Goal: Task Accomplishment & Management: Complete application form

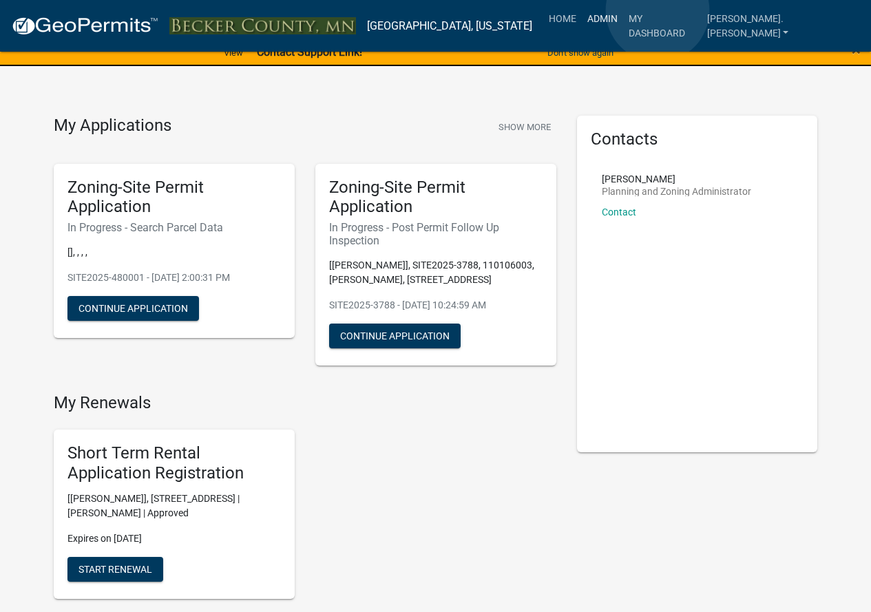
click at [623, 10] on link "Admin" at bounding box center [602, 19] width 41 height 26
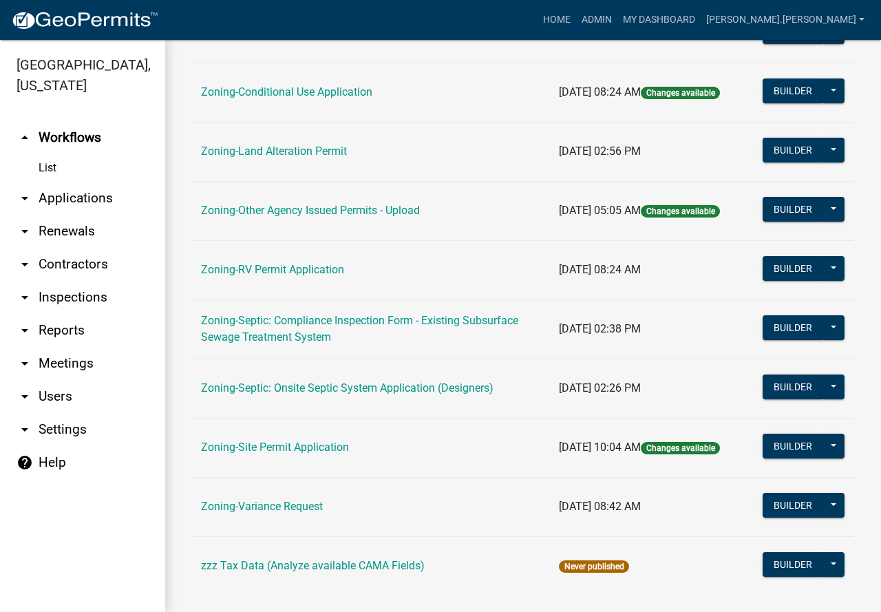
scroll to position [434, 0]
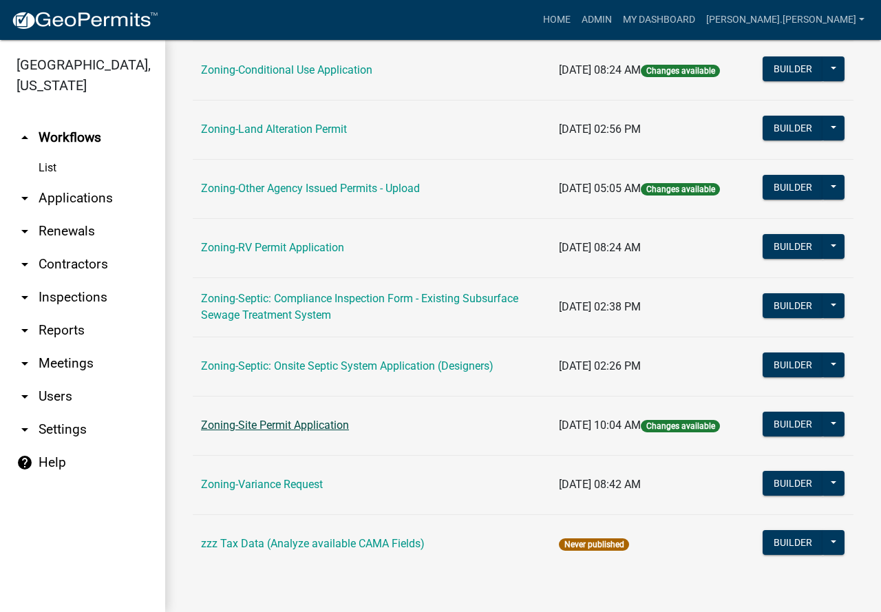
click at [275, 422] on link "Zoning-Site Permit Application" at bounding box center [275, 424] width 148 height 13
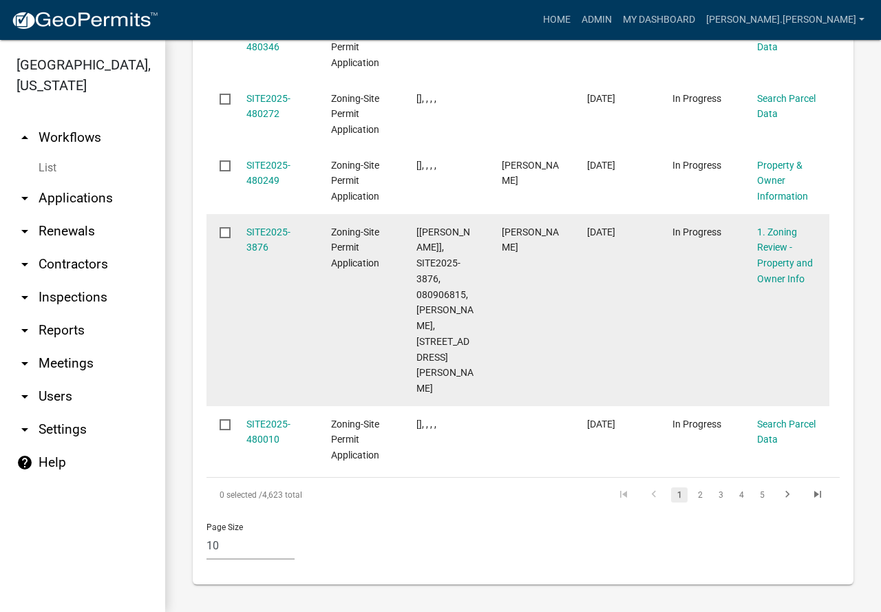
scroll to position [2958, 0]
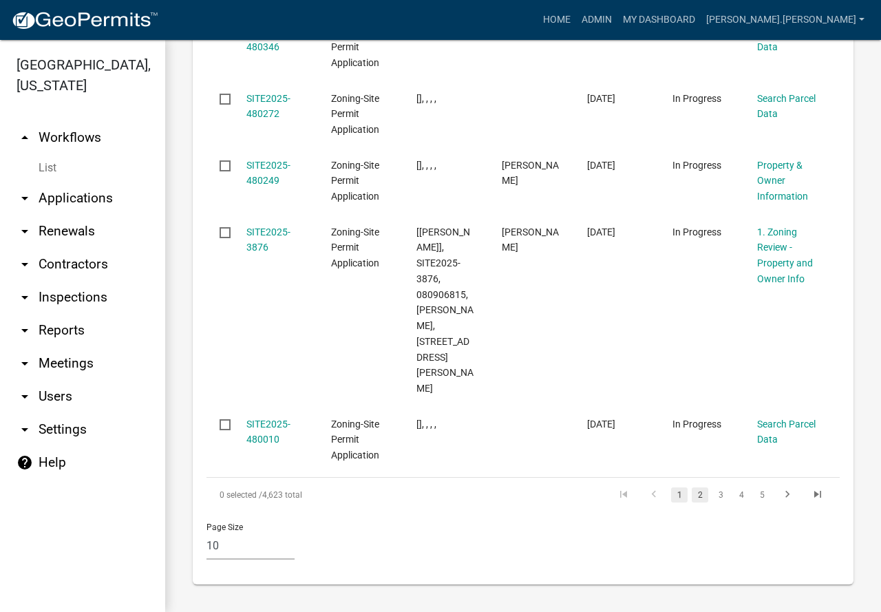
click at [692, 491] on link "2" at bounding box center [700, 494] width 17 height 15
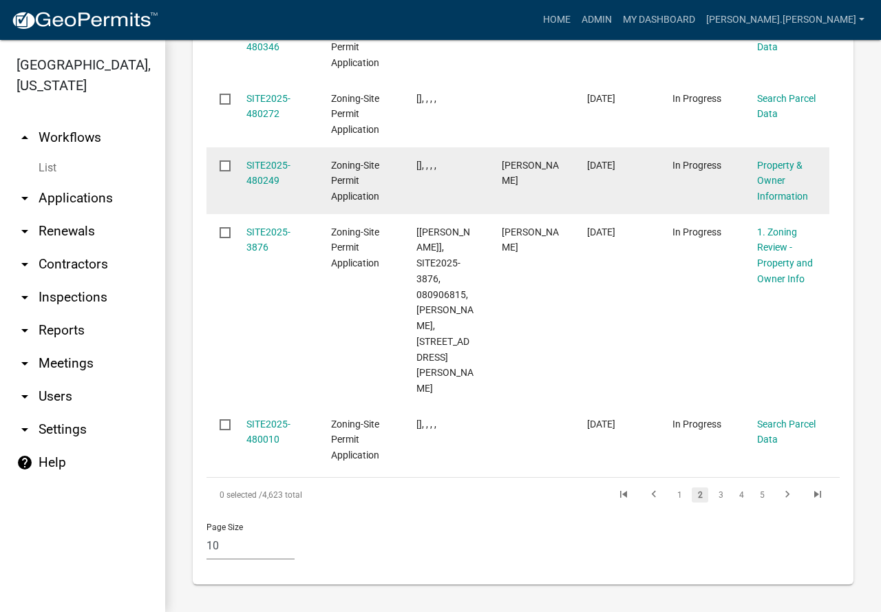
scroll to position [2849, 0]
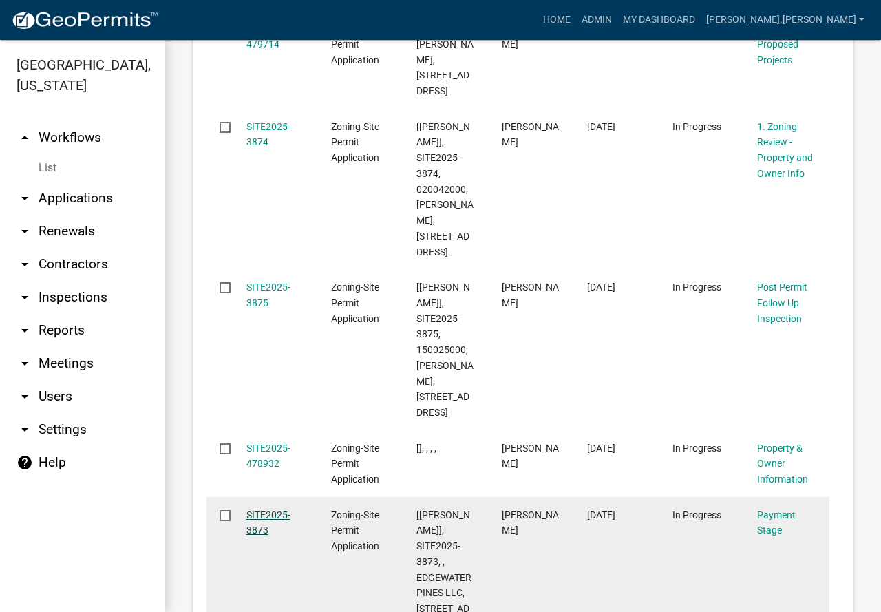
click at [272, 509] on link "SITE2025-3873" at bounding box center [268, 522] width 44 height 27
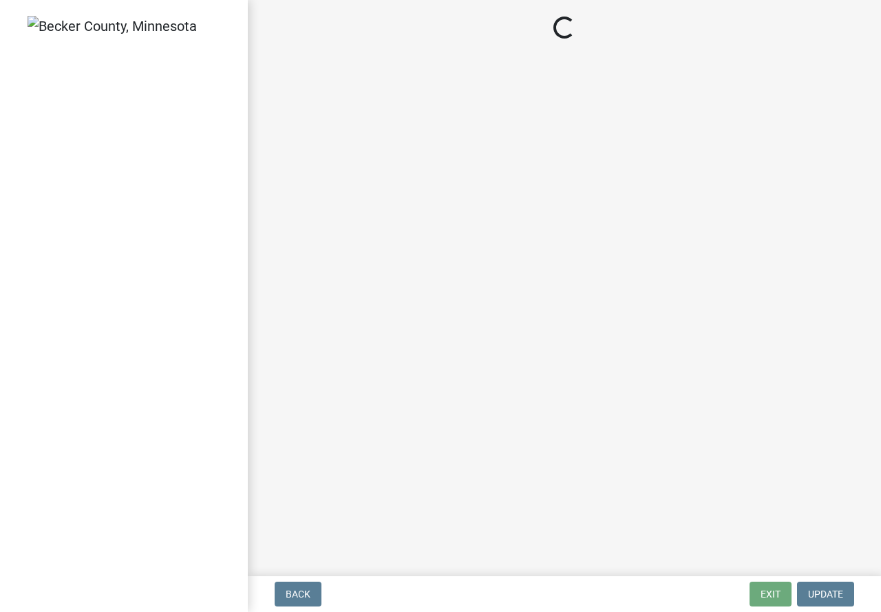
select select "1: 0"
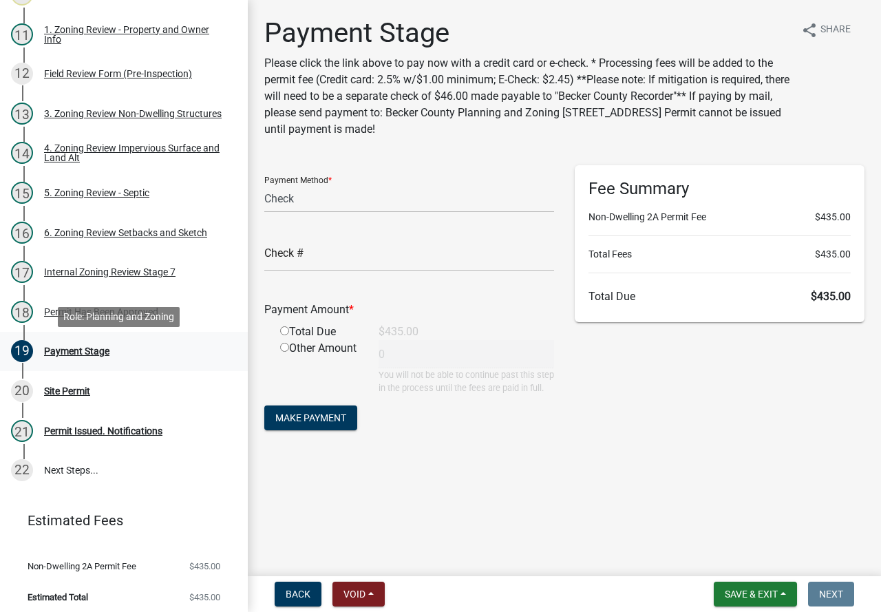
scroll to position [572, 0]
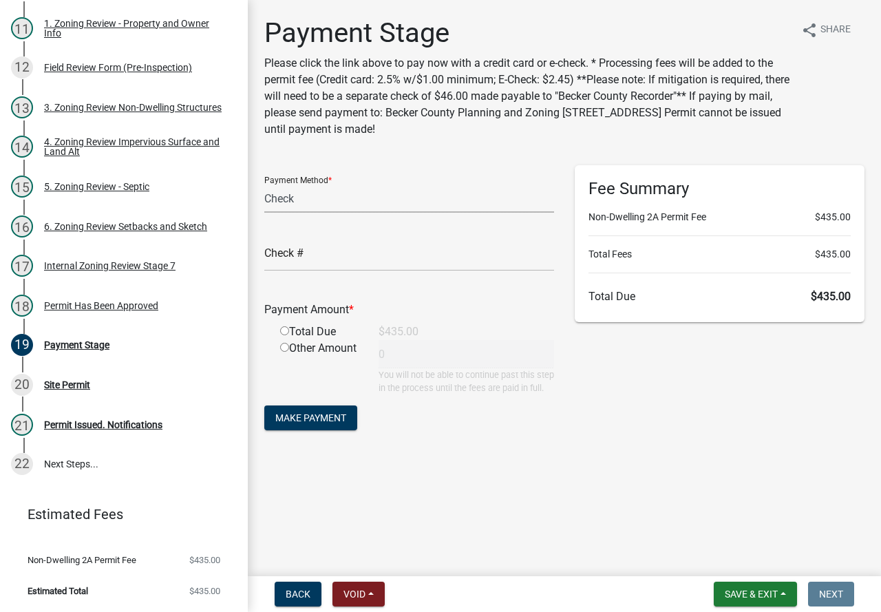
click at [359, 191] on select "Credit Card POS Check Cash Online" at bounding box center [409, 198] width 290 height 28
click at [264, 184] on select "Credit Card POS Check Cash Online" at bounding box center [409, 198] width 290 height 28
click at [284, 328] on input "radio" at bounding box center [284, 330] width 9 height 9
radio input "true"
type input "435"
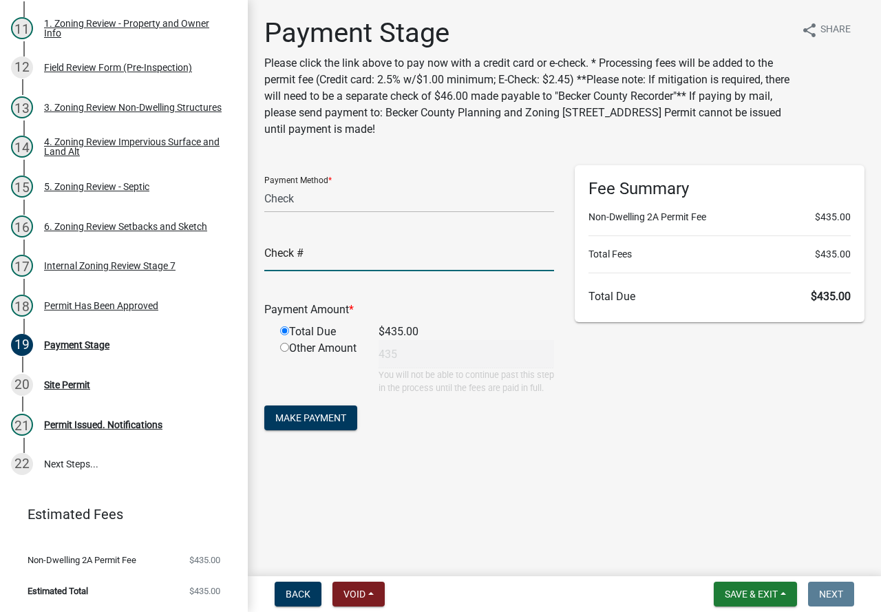
click at [352, 251] on input "text" at bounding box center [409, 257] width 290 height 28
type input "3834"
click at [322, 423] on span "Make Payment" at bounding box center [310, 417] width 71 height 11
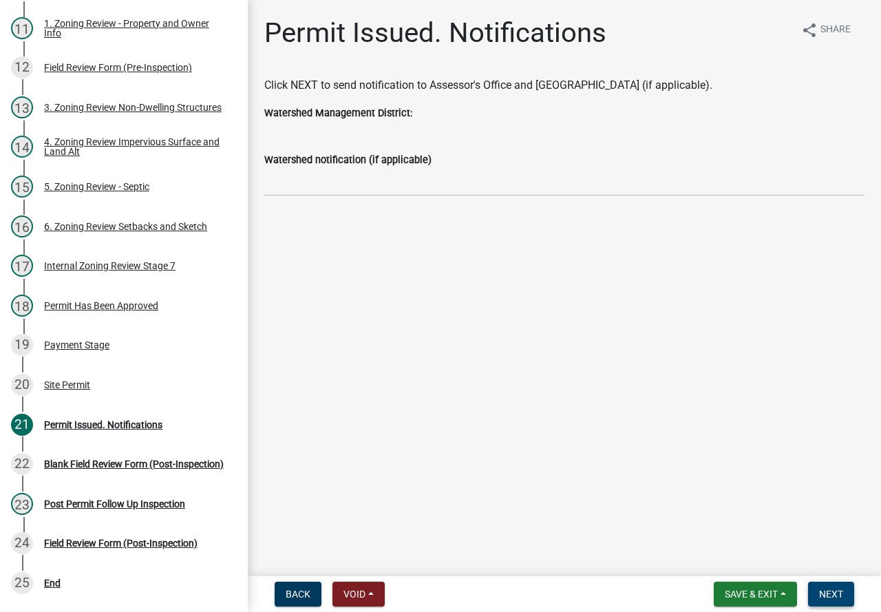
click at [834, 589] on span "Next" at bounding box center [831, 593] width 24 height 11
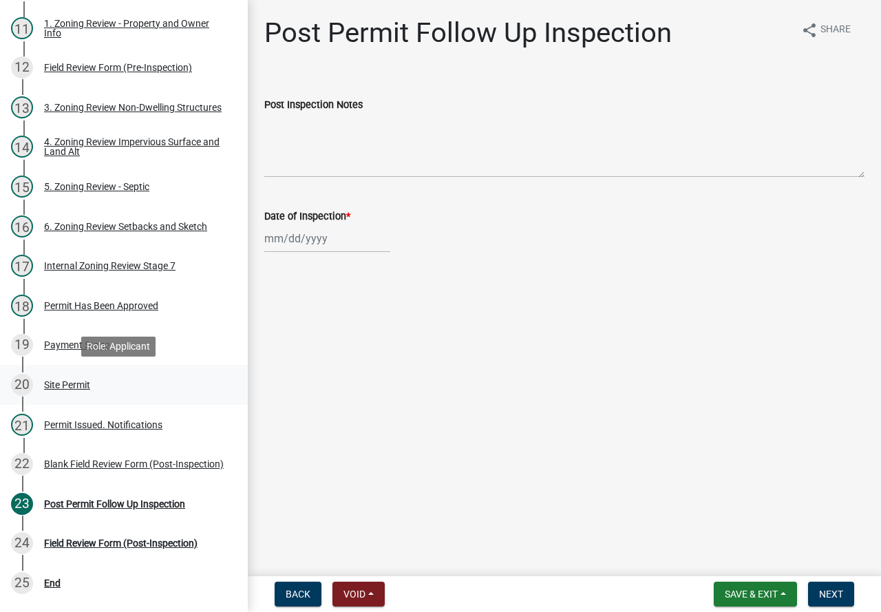
click at [68, 381] on div "Site Permit" at bounding box center [67, 385] width 46 height 10
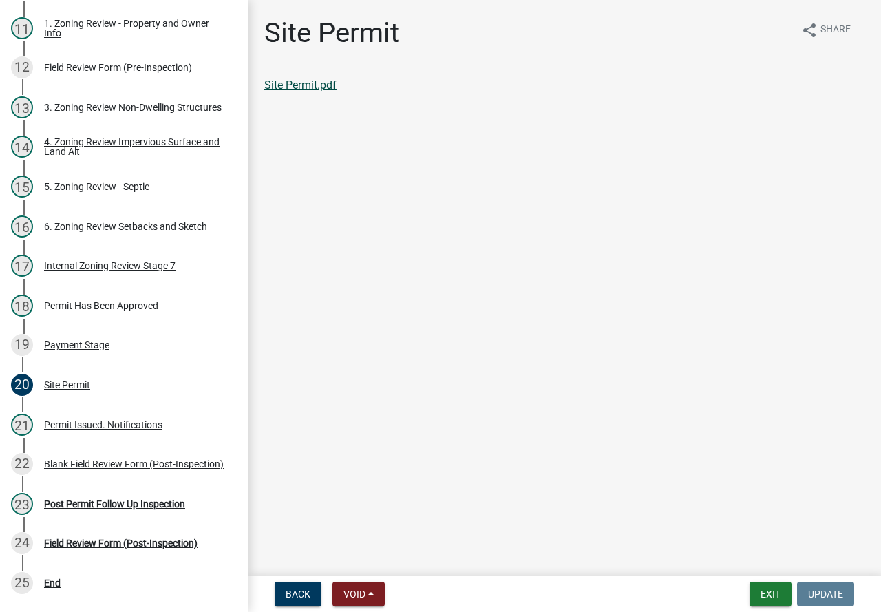
click at [295, 85] on link "Site Permit.pdf" at bounding box center [300, 84] width 72 height 13
